Goal: Task Accomplishment & Management: Use online tool/utility

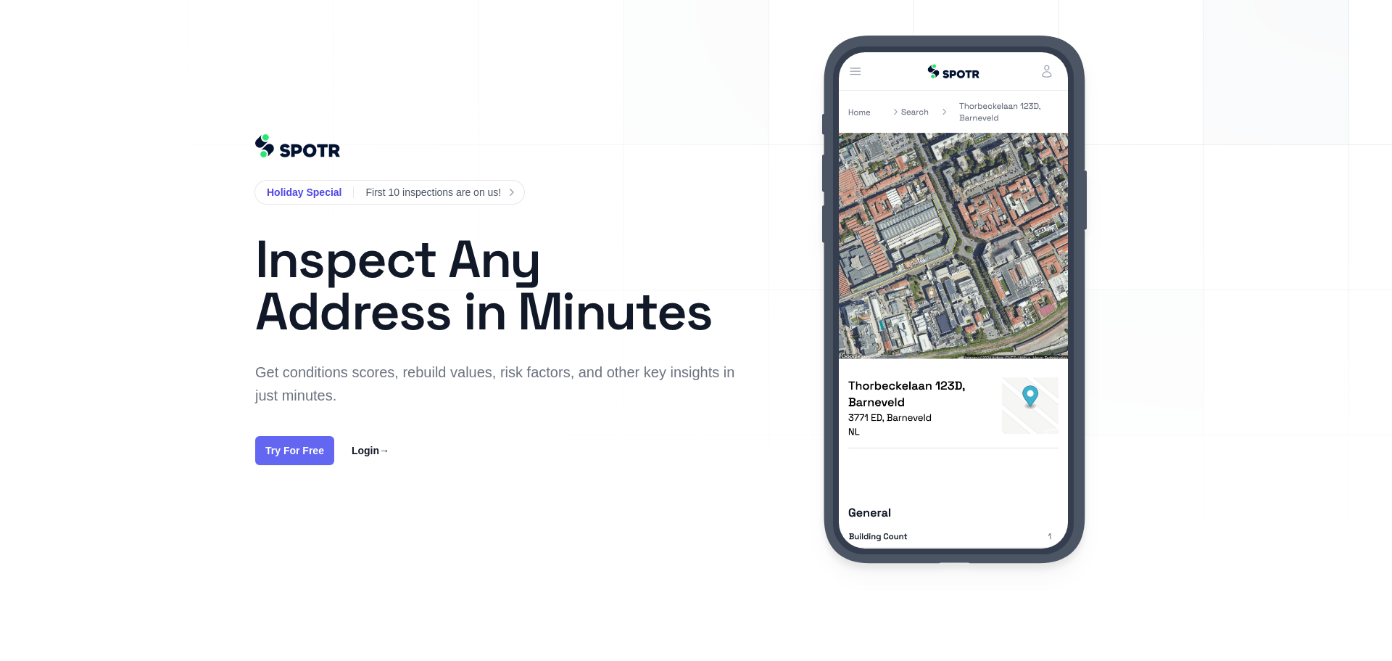
click at [319, 449] on link "Try For Free" at bounding box center [294, 450] width 79 height 29
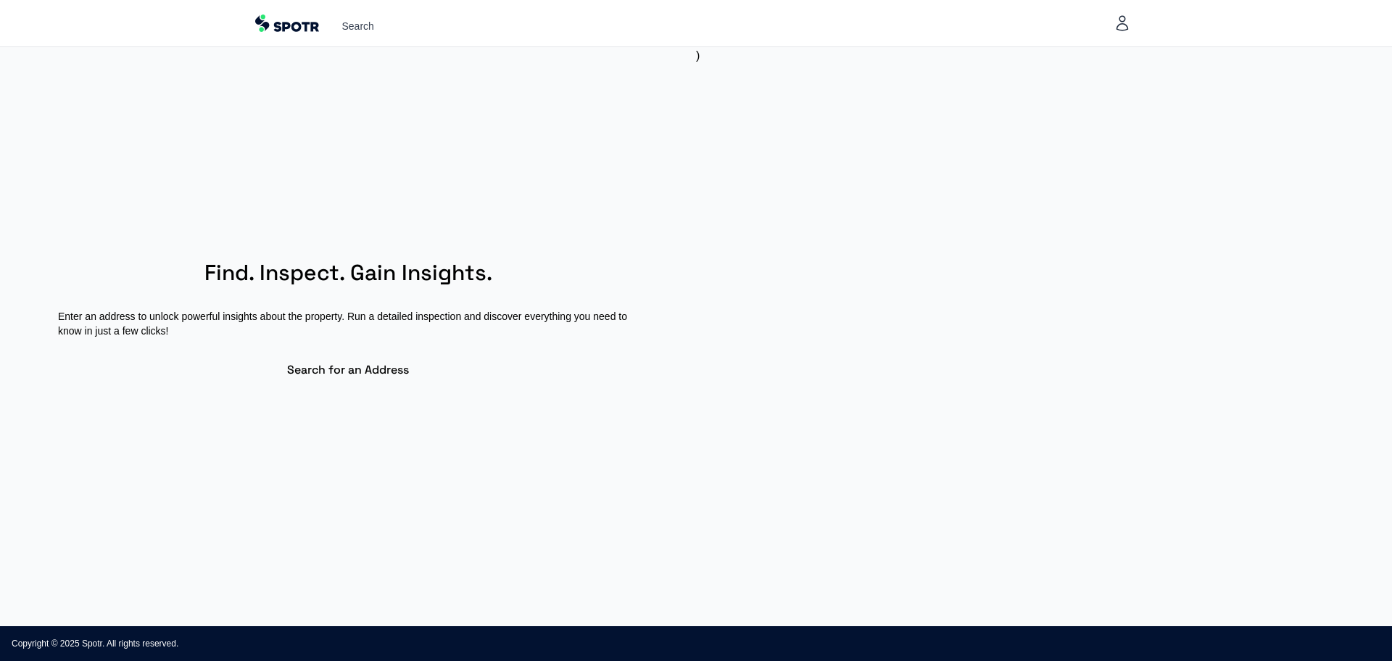
select select "**"
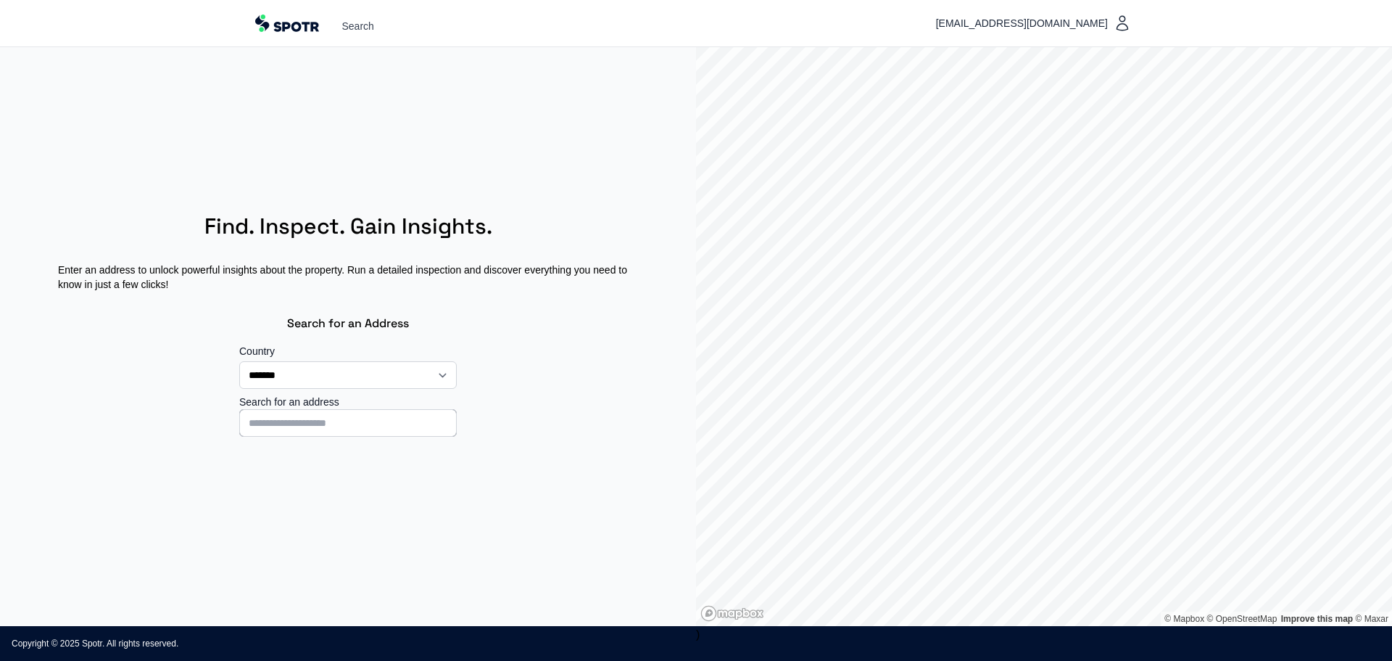
select select "**"
click at [355, 424] on input at bounding box center [348, 423] width 218 height 28
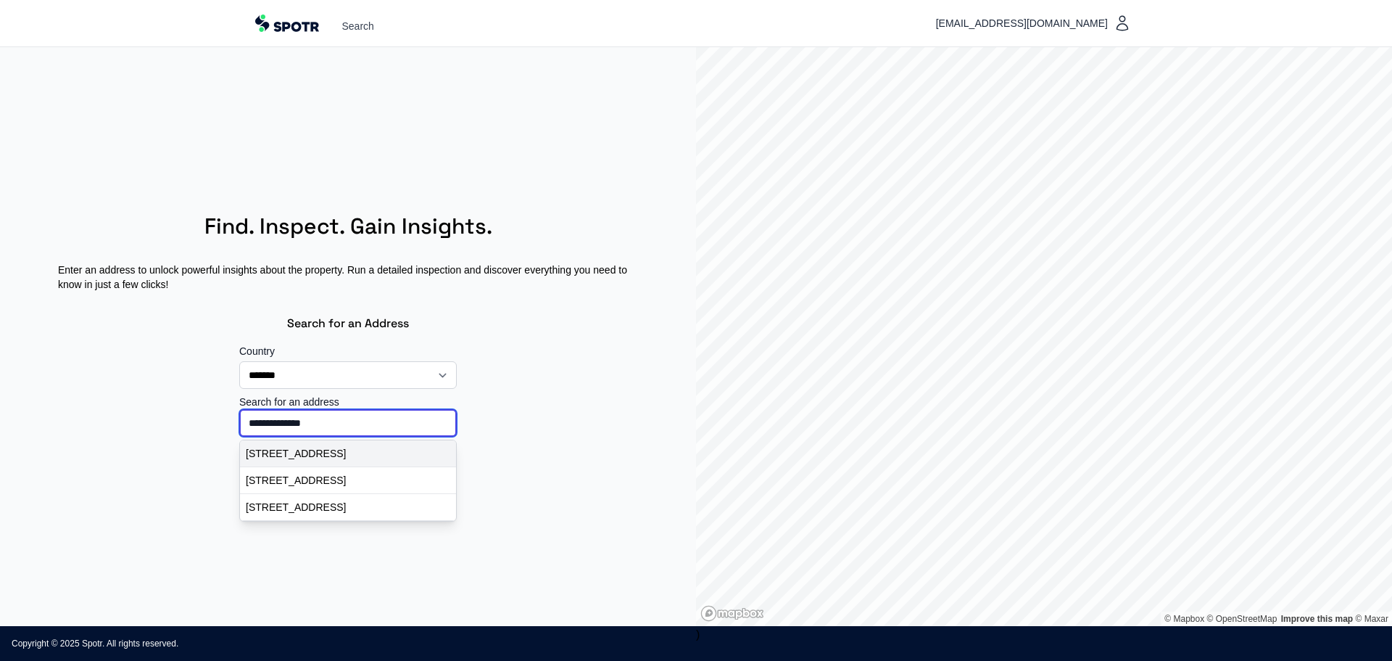
type input "**********"
click at [397, 459] on p "[STREET_ADDRESS]" at bounding box center [348, 453] width 204 height 15
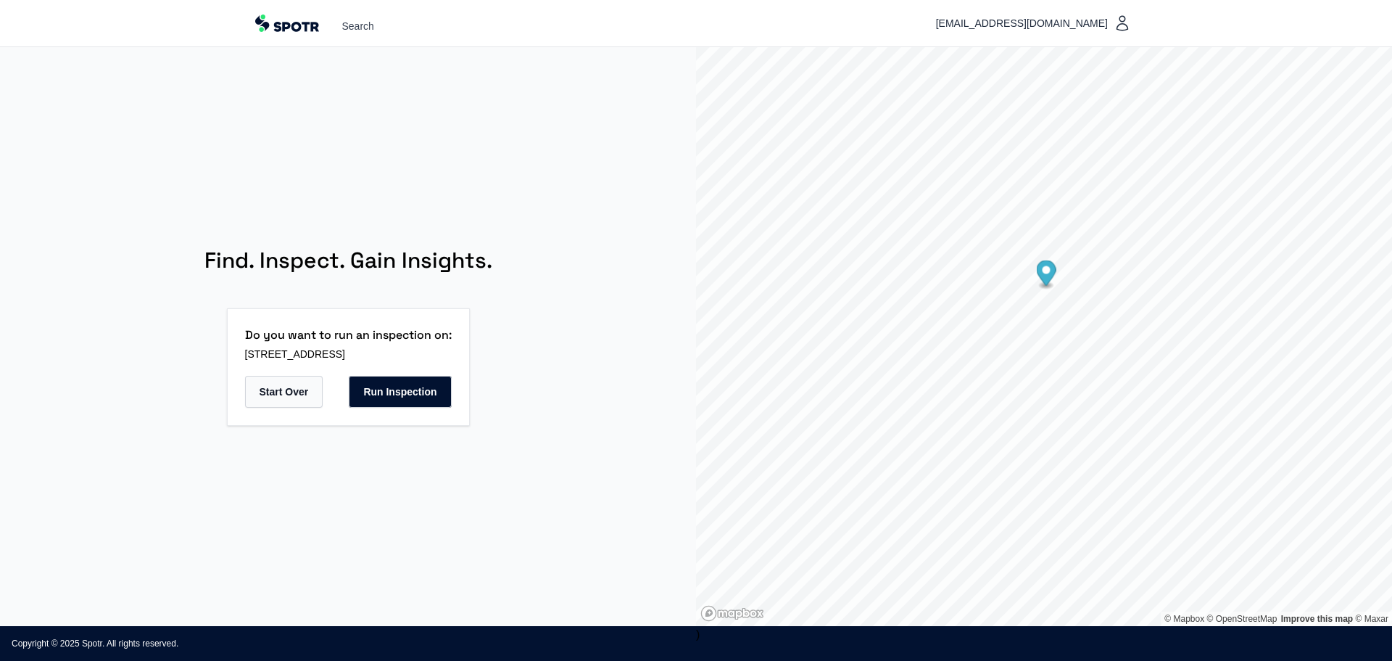
click at [277, 392] on button "Start Over" at bounding box center [284, 392] width 78 height 32
select select "**"
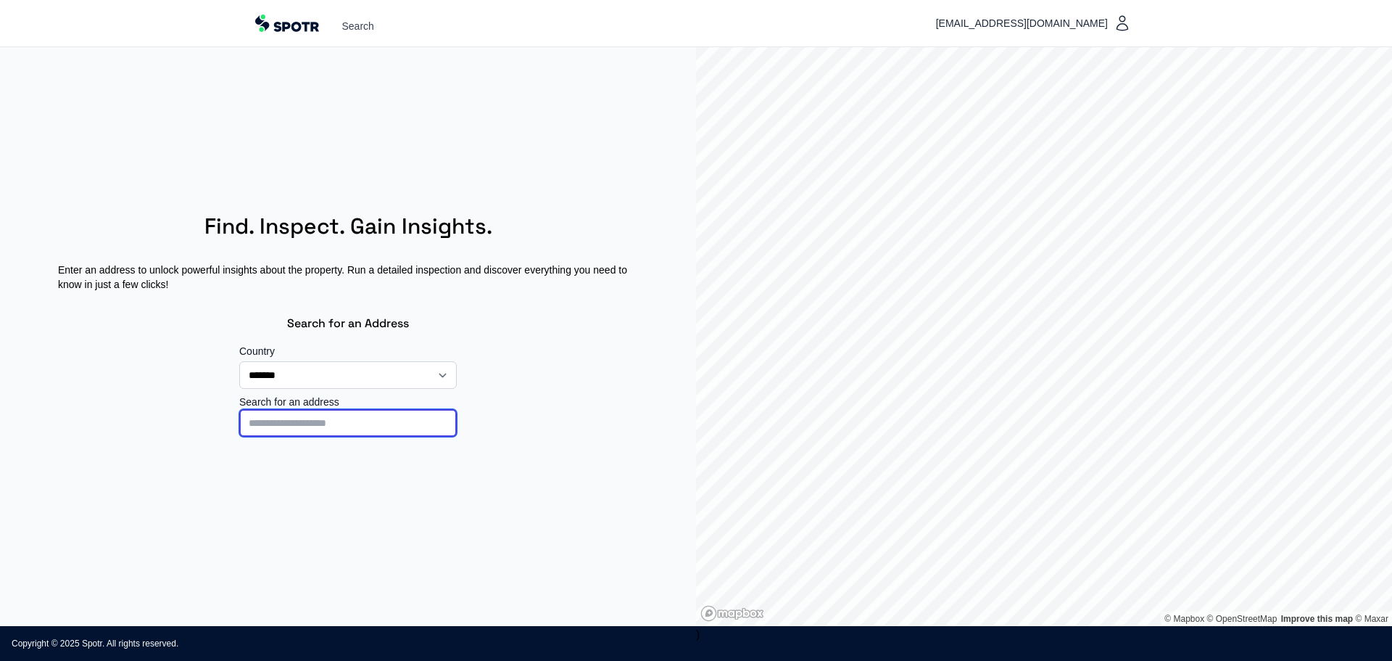
click at [321, 434] on input at bounding box center [348, 423] width 218 height 28
type input "*"
type input "**********"
click at [398, 454] on p "Vijverhofdwarsstraat 5, Rotterdam, Nederland" at bounding box center [348, 453] width 204 height 15
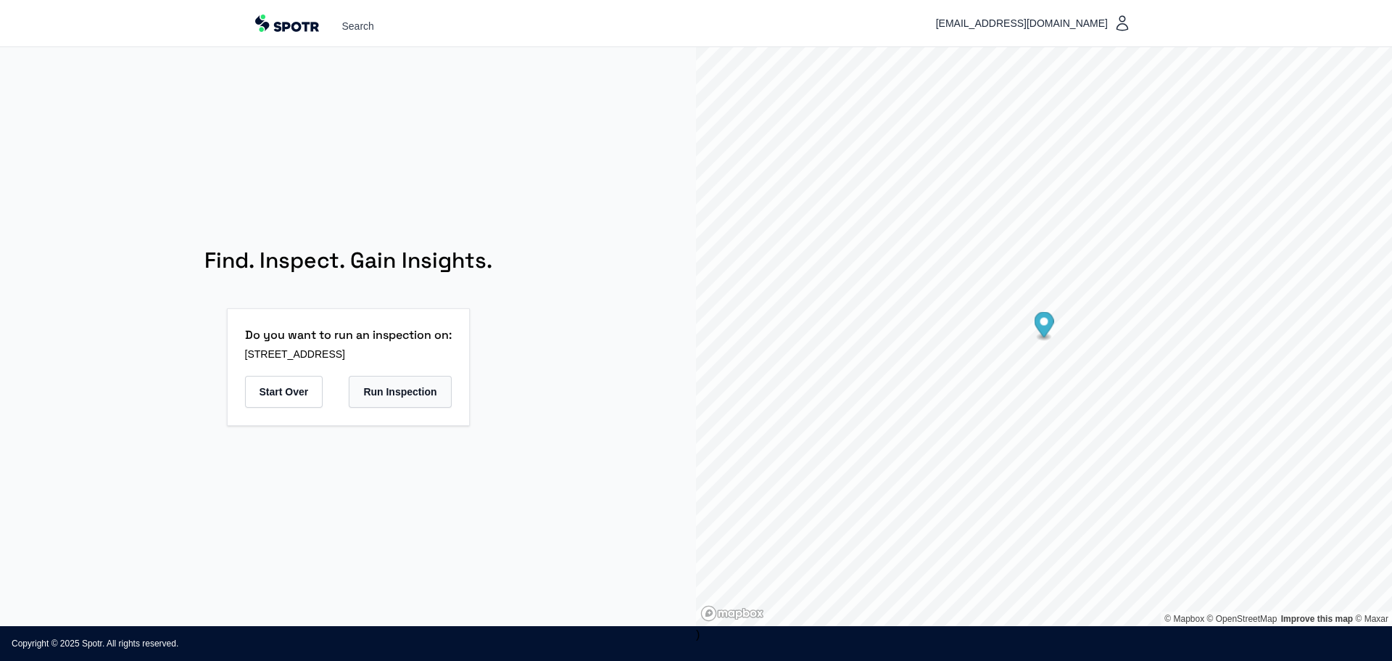
click at [416, 396] on button "Run Inspection" at bounding box center [400, 392] width 102 height 32
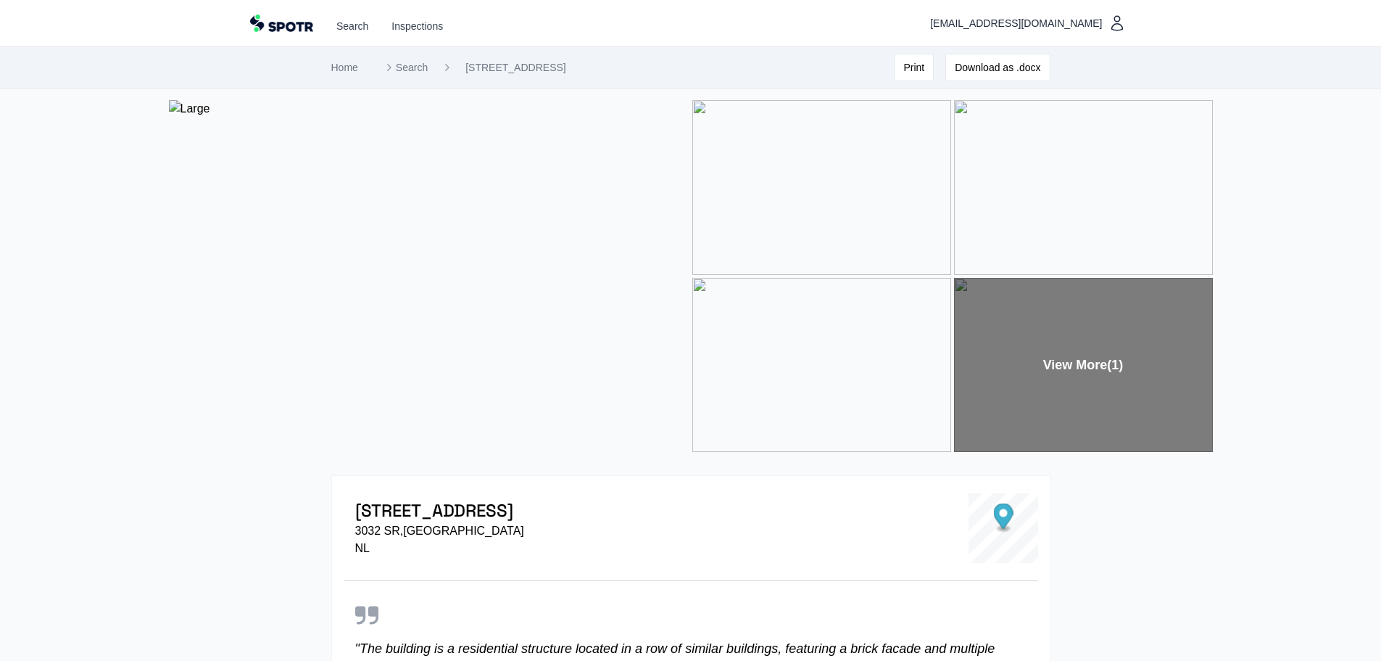
click at [777, 249] on img at bounding box center [821, 187] width 259 height 175
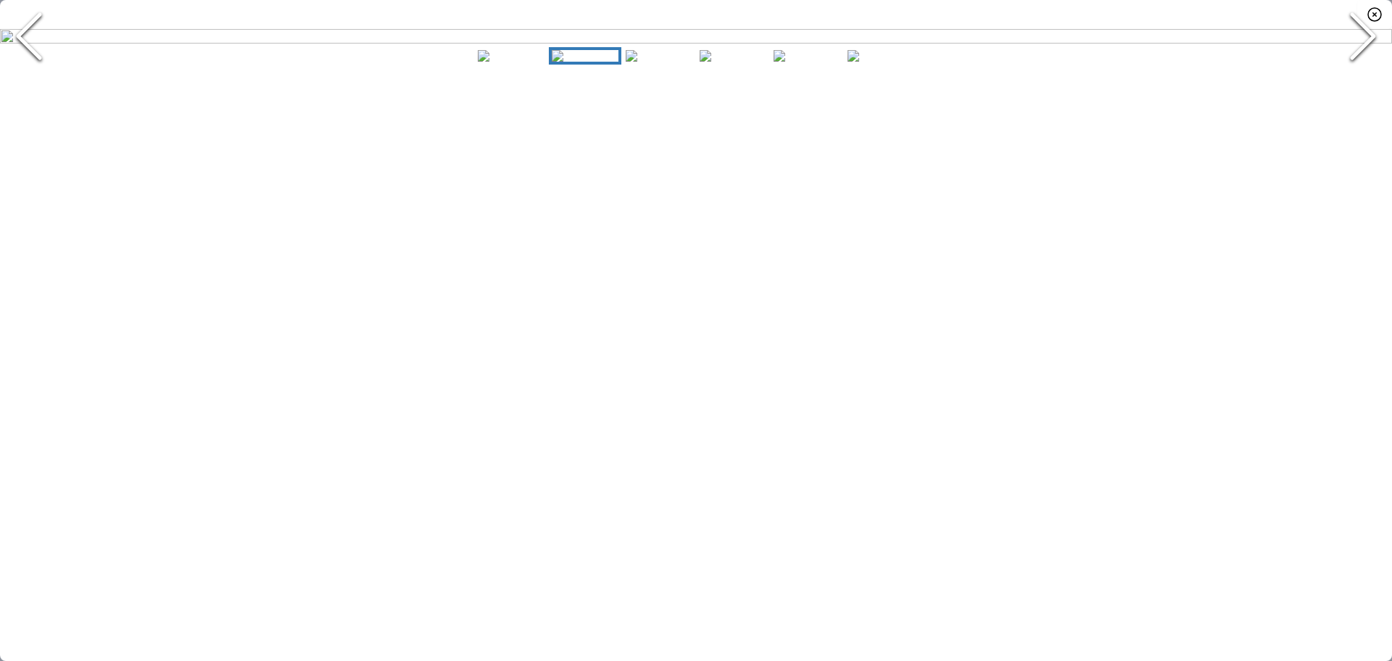
click at [1363, 80] on icon "Next Slide" at bounding box center [1363, 36] width 44 height 87
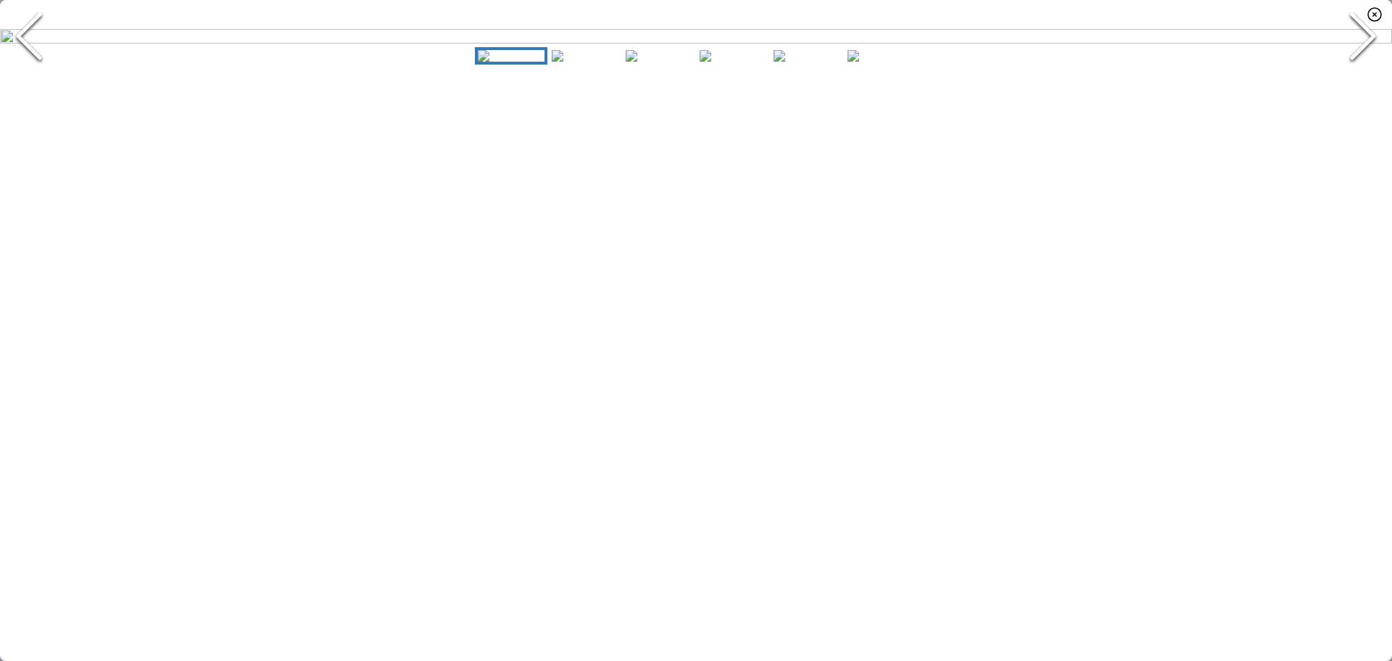
click at [1363, 80] on icon "Next Slide" at bounding box center [1363, 36] width 44 height 87
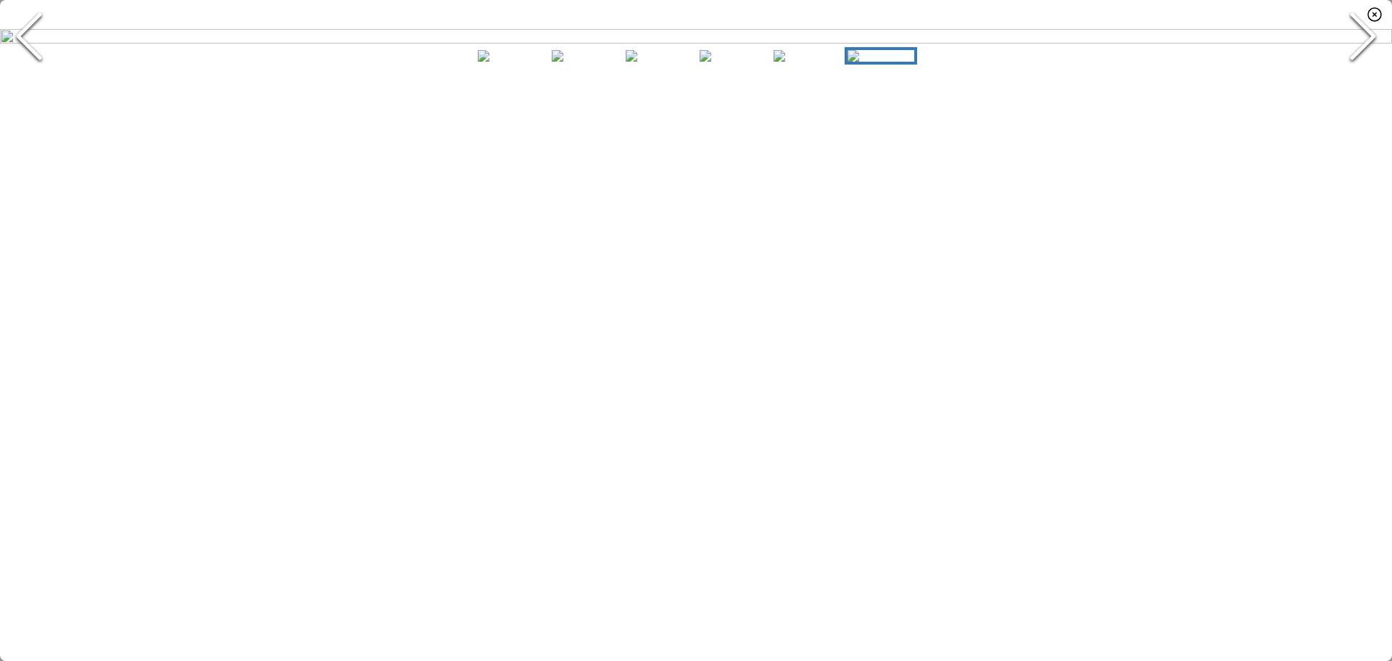
click at [1363, 80] on icon "Next Slide" at bounding box center [1363, 36] width 44 height 87
click at [1367, 17] on icon "button" at bounding box center [1374, 14] width 17 height 17
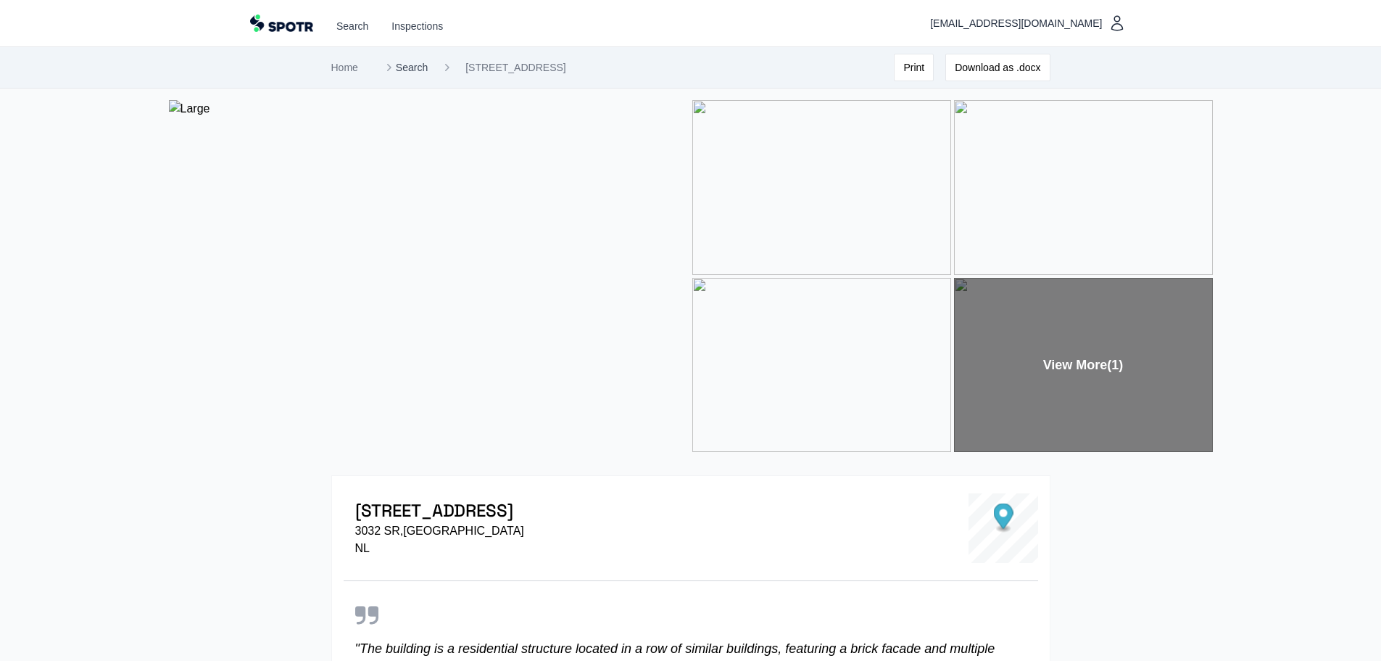
click at [416, 70] on link "Search" at bounding box center [404, 67] width 46 height 15
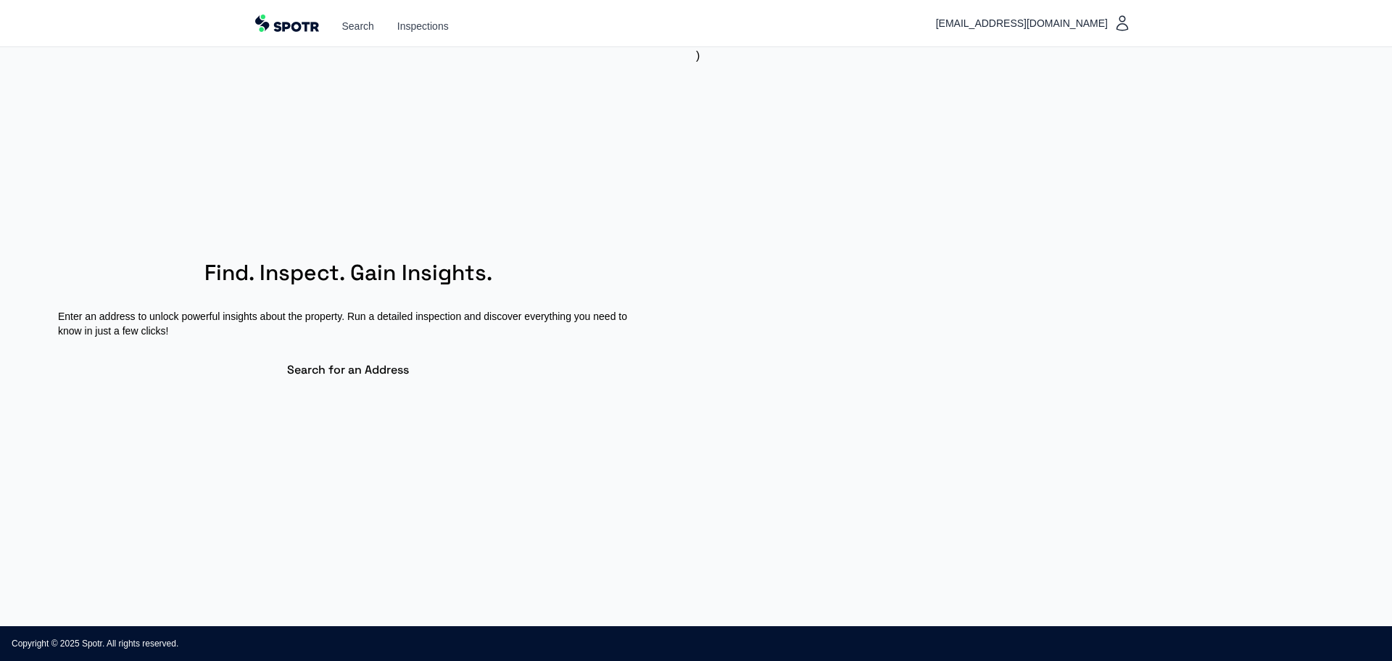
select select "**"
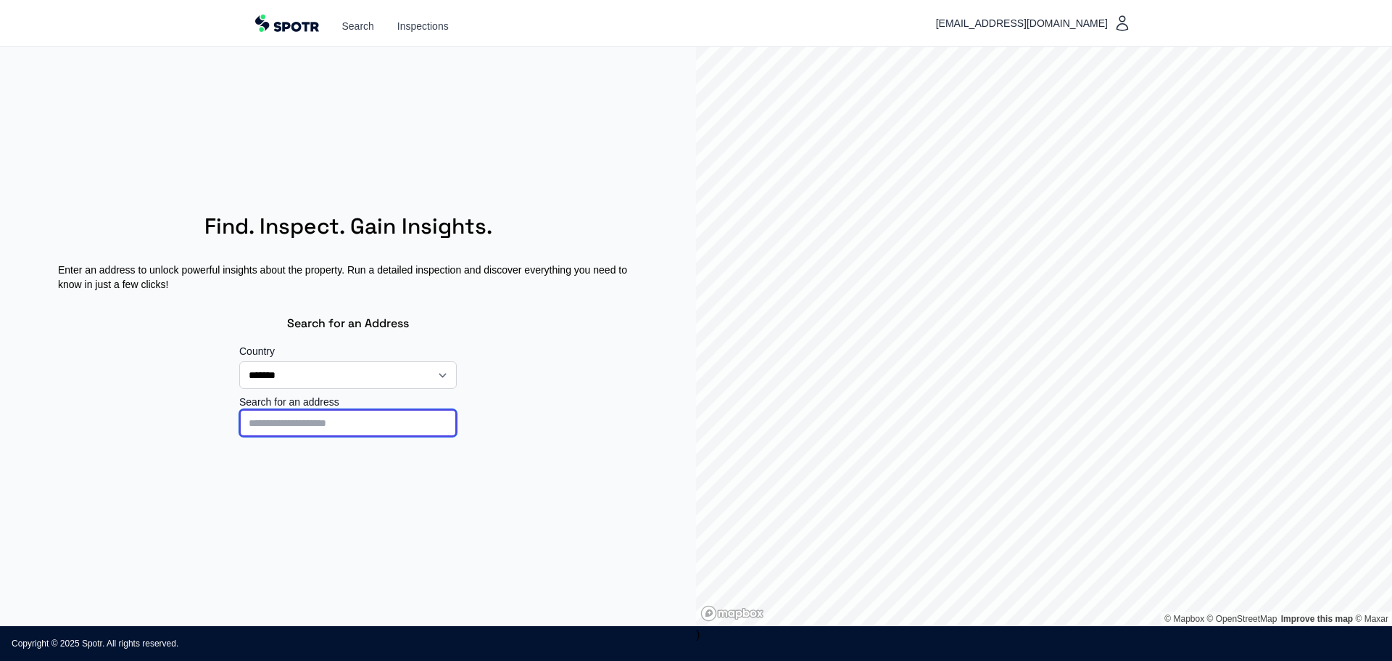
click at [366, 423] on input at bounding box center [348, 423] width 218 height 28
type input "**********"
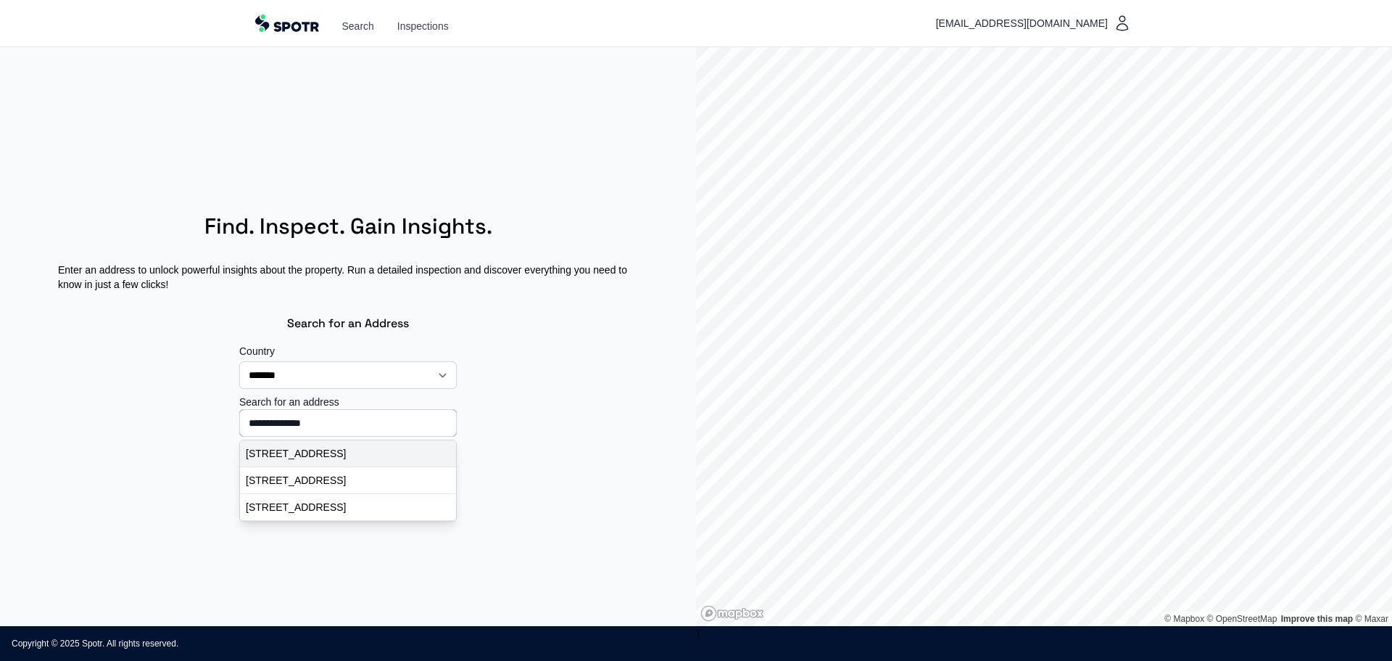
click at [385, 455] on p "Banierstraat 7, Rotterdam, Nederland" at bounding box center [348, 453] width 204 height 15
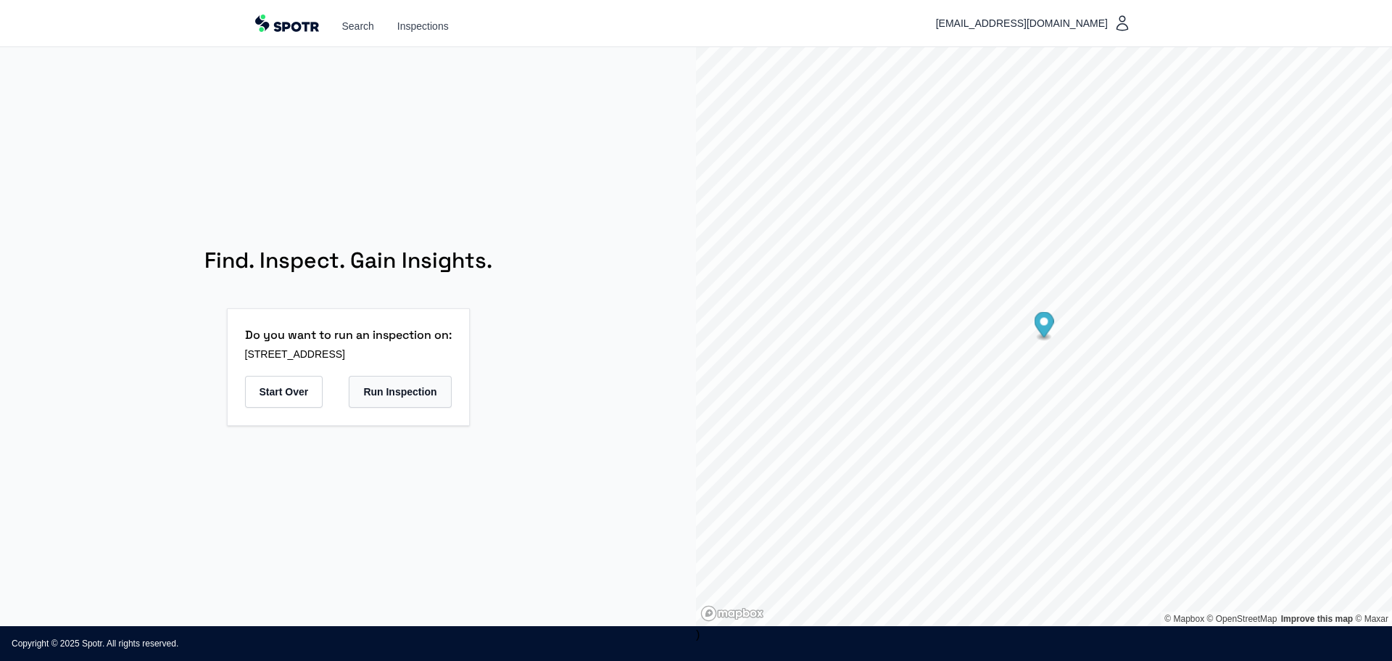
click at [412, 394] on button "Run Inspection" at bounding box center [400, 392] width 102 height 32
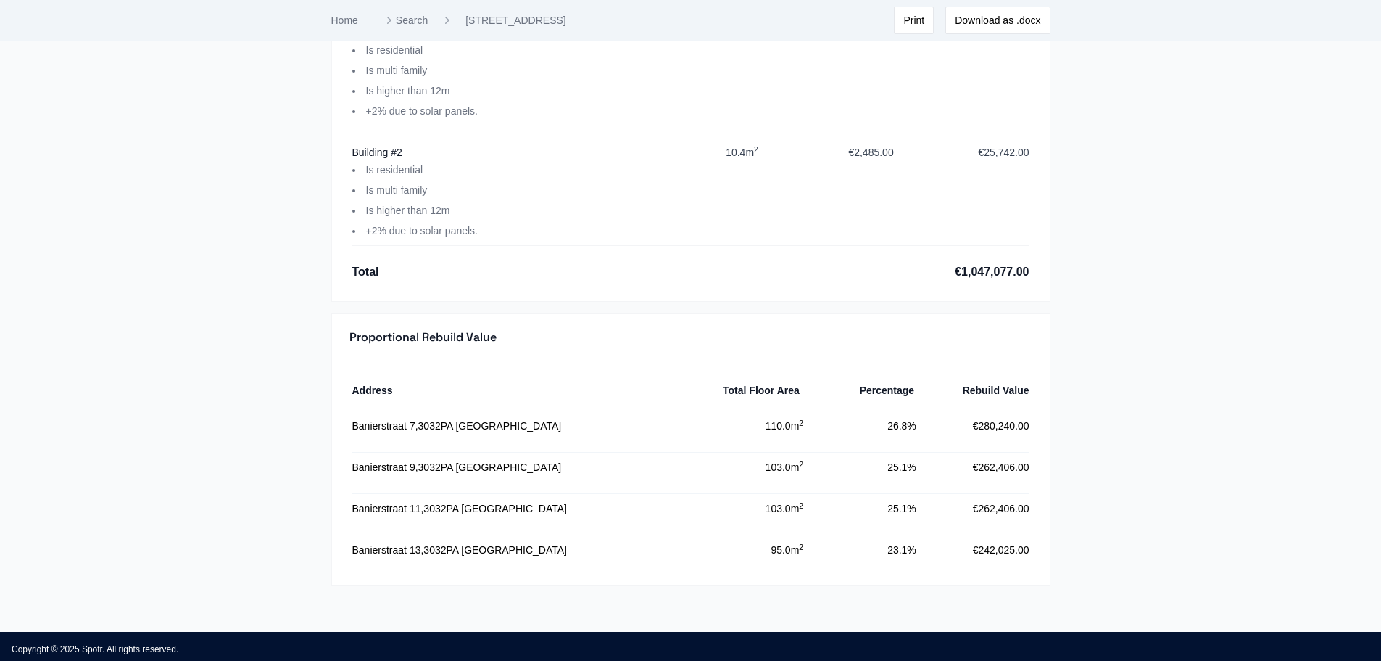
scroll to position [2164, 0]
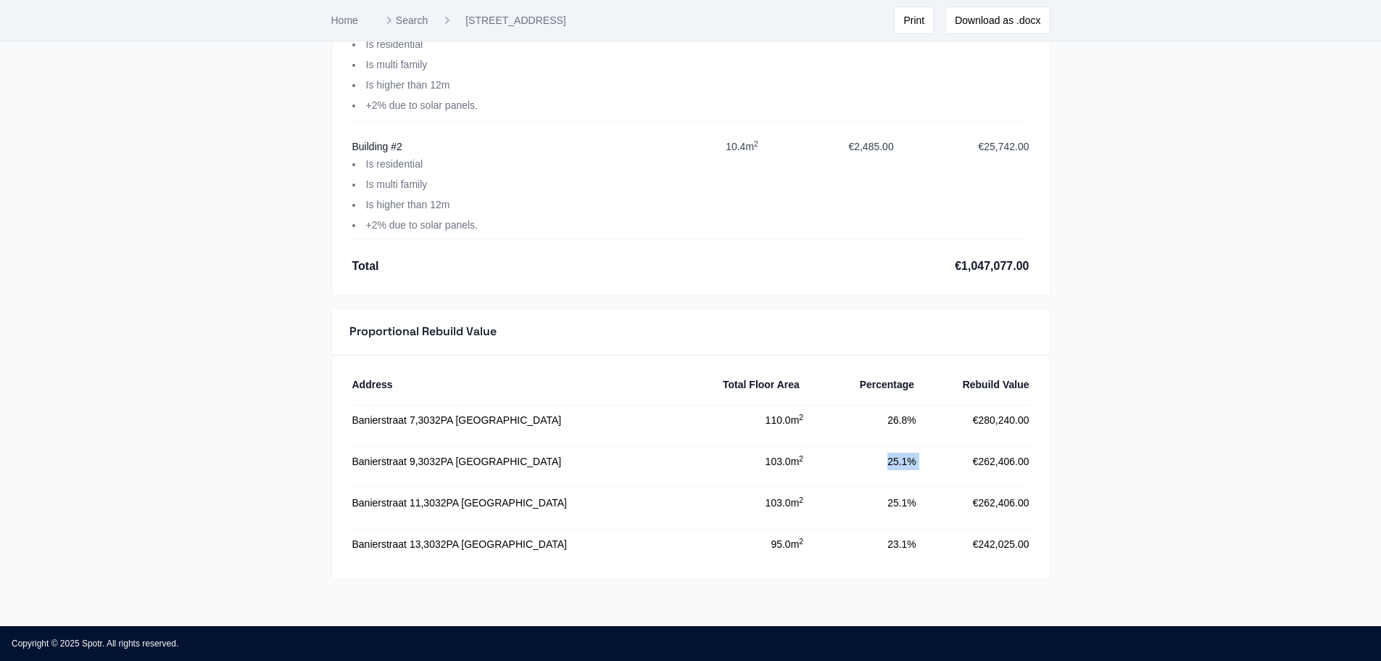
drag, startPoint x: 889, startPoint y: 463, endPoint x: 922, endPoint y: 459, distance: 32.9
click at [922, 459] on div "[STREET_ADDRESS][GEOGRAPHIC_DATA] 103.0 m 2 Proportional Percentage 25.1% Propo…" at bounding box center [690, 461] width 677 height 30
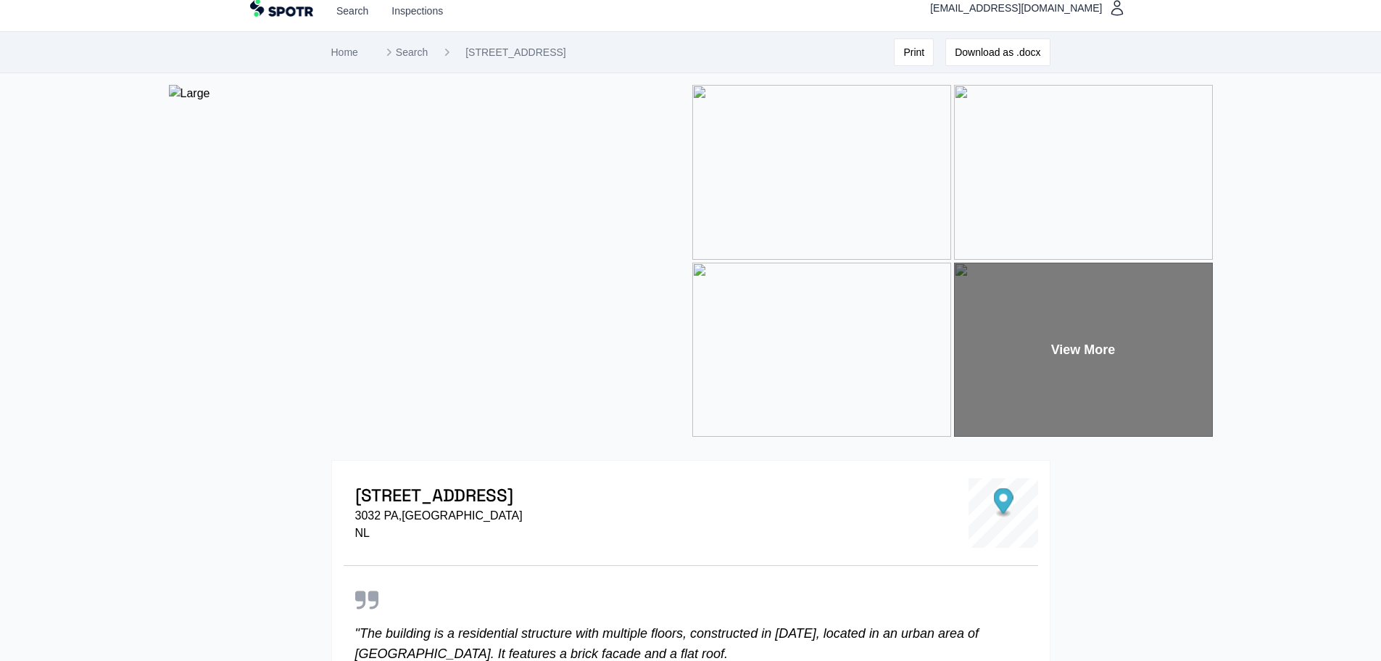
scroll to position [0, 0]
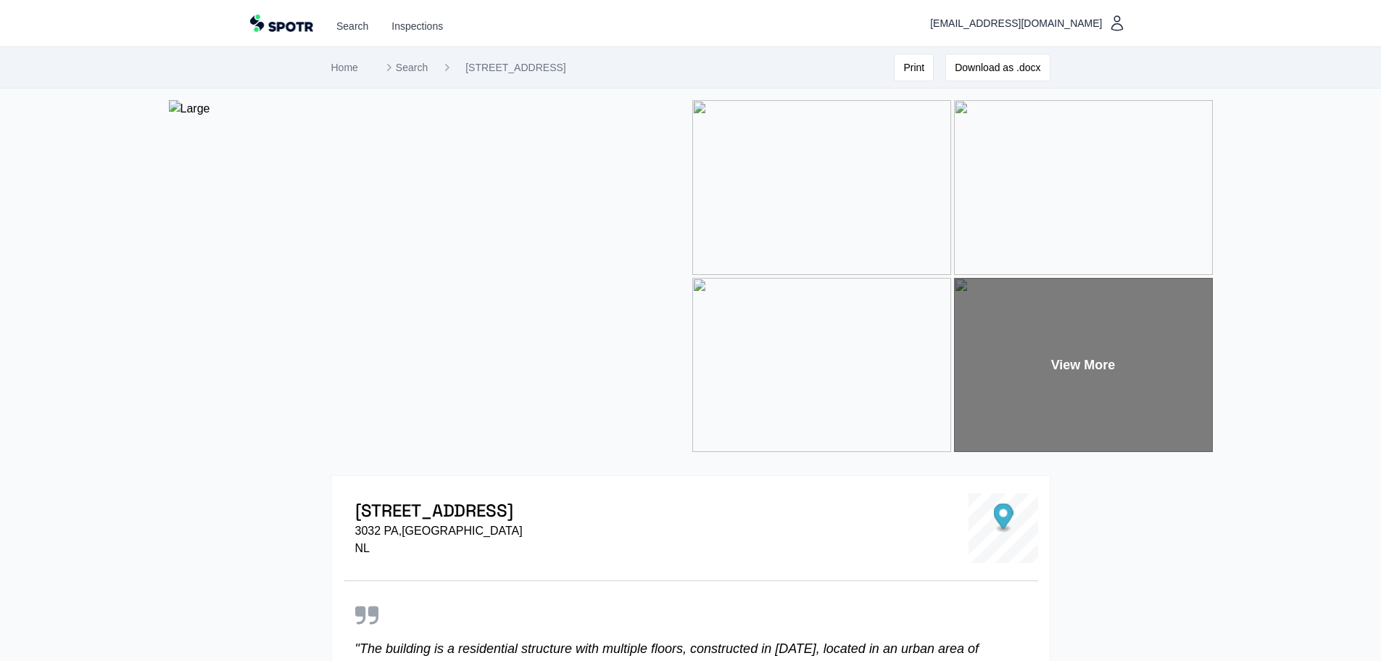
drag, startPoint x: 1130, startPoint y: 527, endPoint x: 1116, endPoint y: 400, distance: 127.6
click at [611, 314] on img at bounding box center [429, 276] width 521 height 352
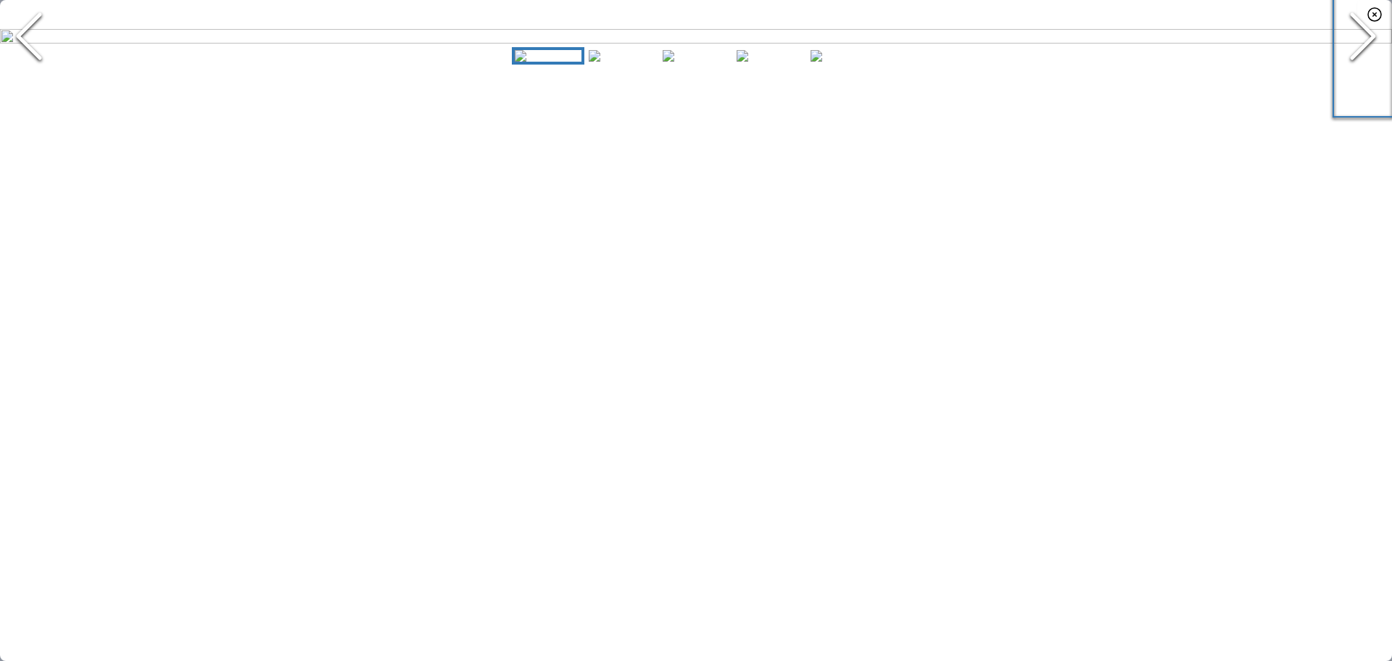
click at [1352, 80] on icon "Next Slide" at bounding box center [1363, 36] width 44 height 87
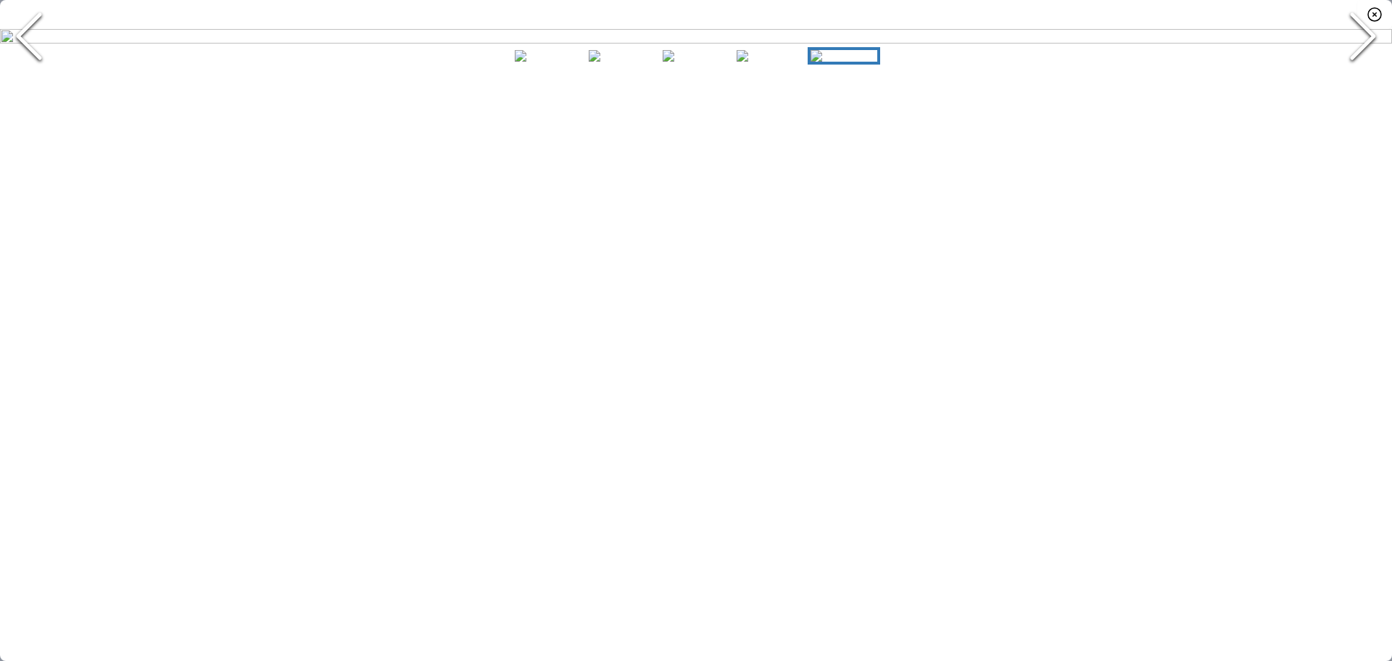
click at [1357, 80] on icon "Next Slide" at bounding box center [1363, 36] width 44 height 87
click at [1344, 80] on icon "Next Slide" at bounding box center [1363, 36] width 44 height 87
click at [1350, 80] on icon "Next Slide" at bounding box center [1363, 36] width 44 height 87
click at [31, 80] on icon "Previous Slide" at bounding box center [29, 36] width 44 height 87
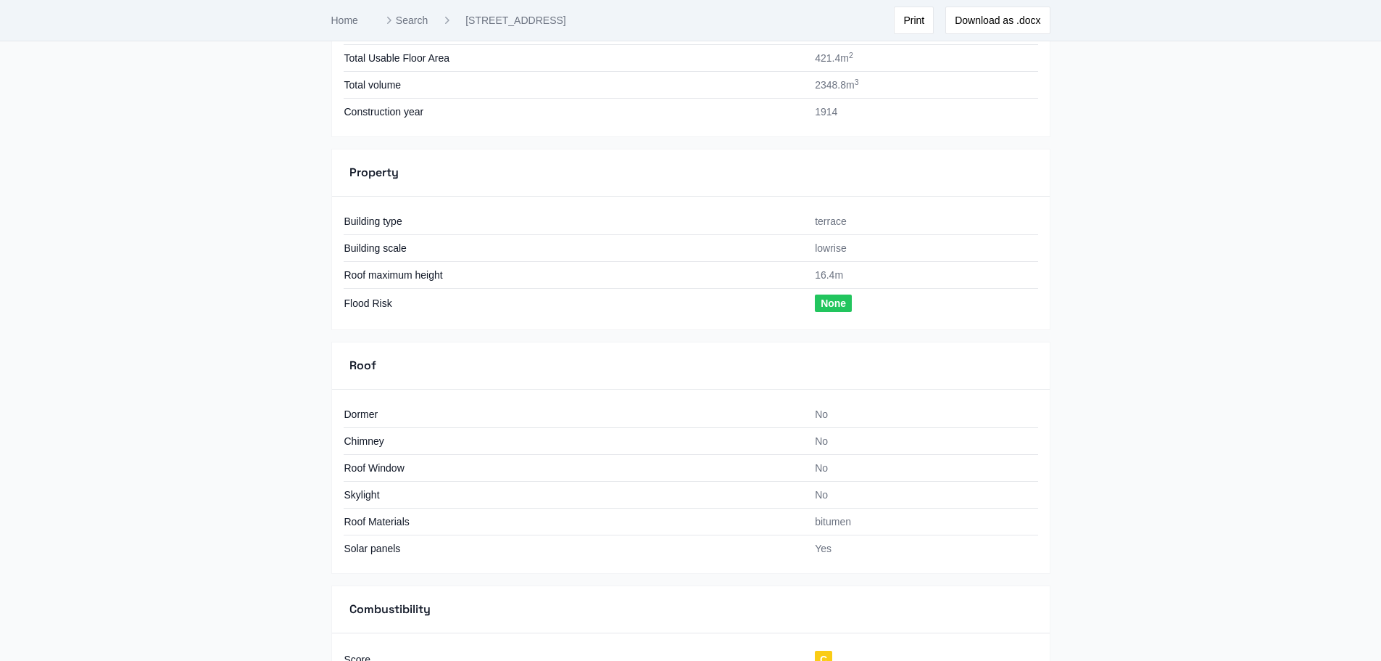
scroll to position [943, 0]
